Goal: Use online tool/utility: Utilize a website feature to perform a specific function

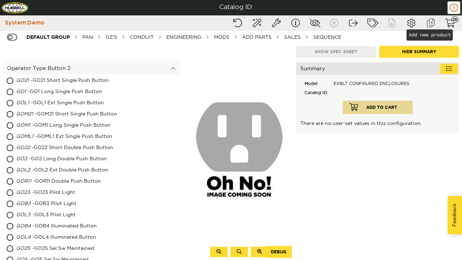
click at [434, 22] on button "Add new product" at bounding box center [431, 23] width 18 height 13
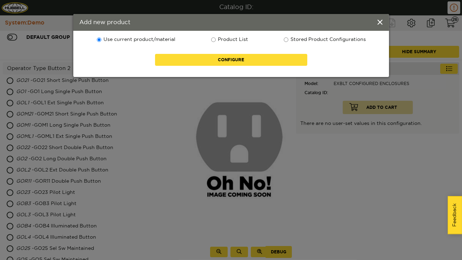
click at [344, 39] on label "Stored Product Configurations" at bounding box center [324, 39] width 83 height 7
click at [288, 39] on input "Stored Product Configurations" at bounding box center [286, 40] width 5 height 5
radio input "true"
radio input "false"
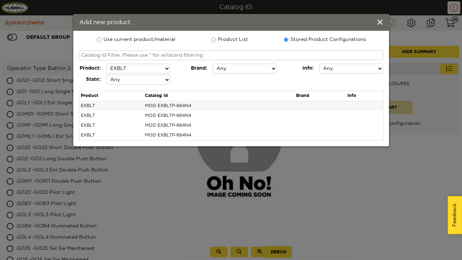
click at [188, 105] on td "MOD EXBLTP-664N4" at bounding box center [218, 106] width 151 height 10
